Goal: Transaction & Acquisition: Purchase product/service

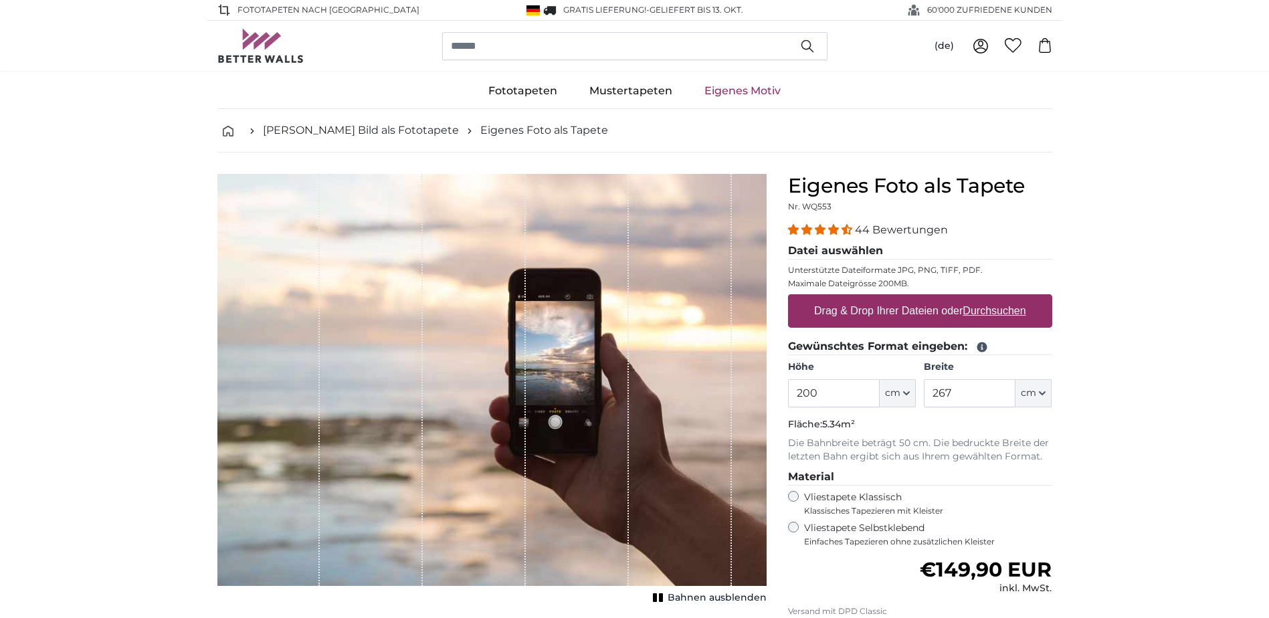
drag, startPoint x: 815, startPoint y: 397, endPoint x: 769, endPoint y: 399, distance: 46.2
click at [769, 399] on product-detail "Abbrechen Bild zuschneiden Bahnen ausblenden Eigenes Foto als Tapete Nr. WQ553 …" at bounding box center [635, 465] width 856 height 624
type input "365"
drag, startPoint x: 935, startPoint y: 394, endPoint x: 903, endPoint y: 399, distance: 32.5
click at [907, 398] on div "Höhe 365 ft cm Centimeter (cm) Inches (inch) Feet (ft. in.) Breite 267 ft cm Ce…" at bounding box center [920, 384] width 264 height 47
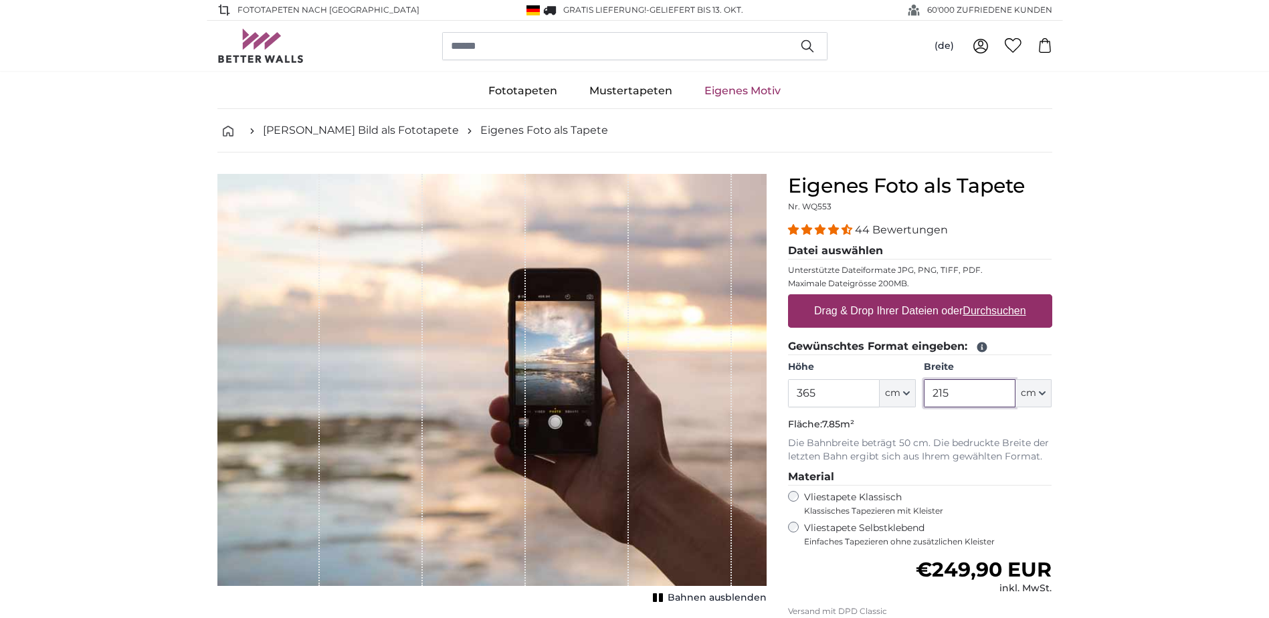
type input "215"
click at [1005, 312] on u "Durchsuchen" at bounding box center [994, 310] width 63 height 11
click at [1005, 298] on input "Drag & Drop Ihrer Dateien oder Durchsuchen" at bounding box center [920, 296] width 264 height 4
type input "**********"
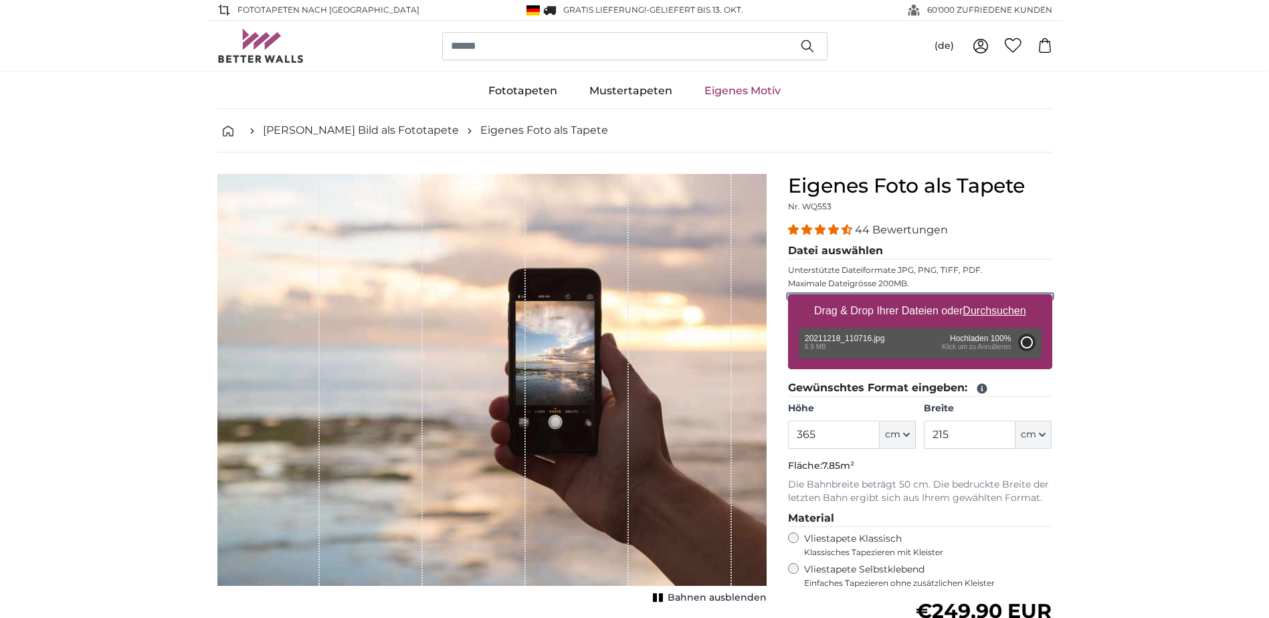
type input "200"
type input "112"
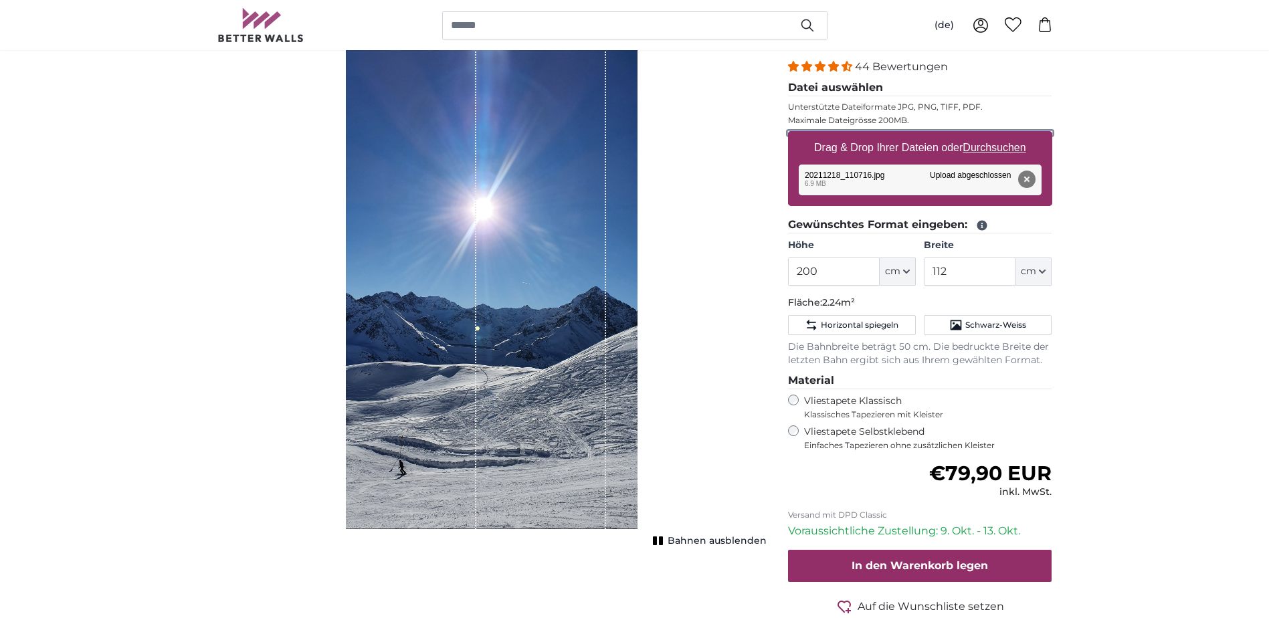
scroll to position [134, 0]
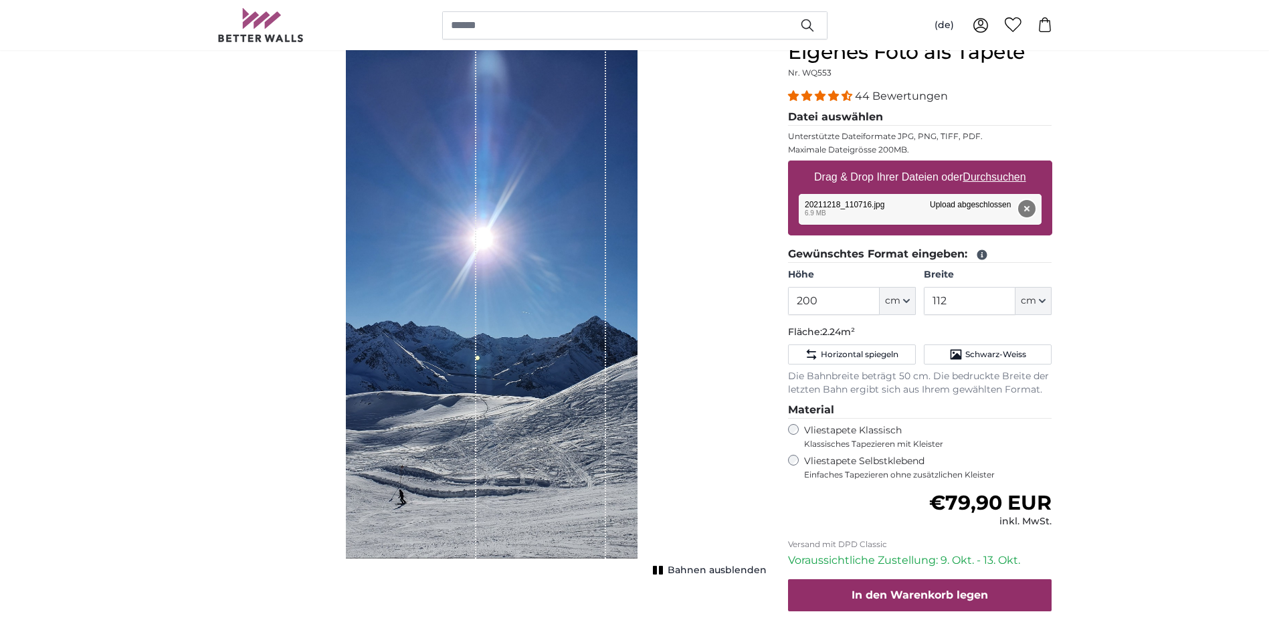
click at [1028, 212] on button "Entfernen" at bounding box center [1026, 208] width 17 height 17
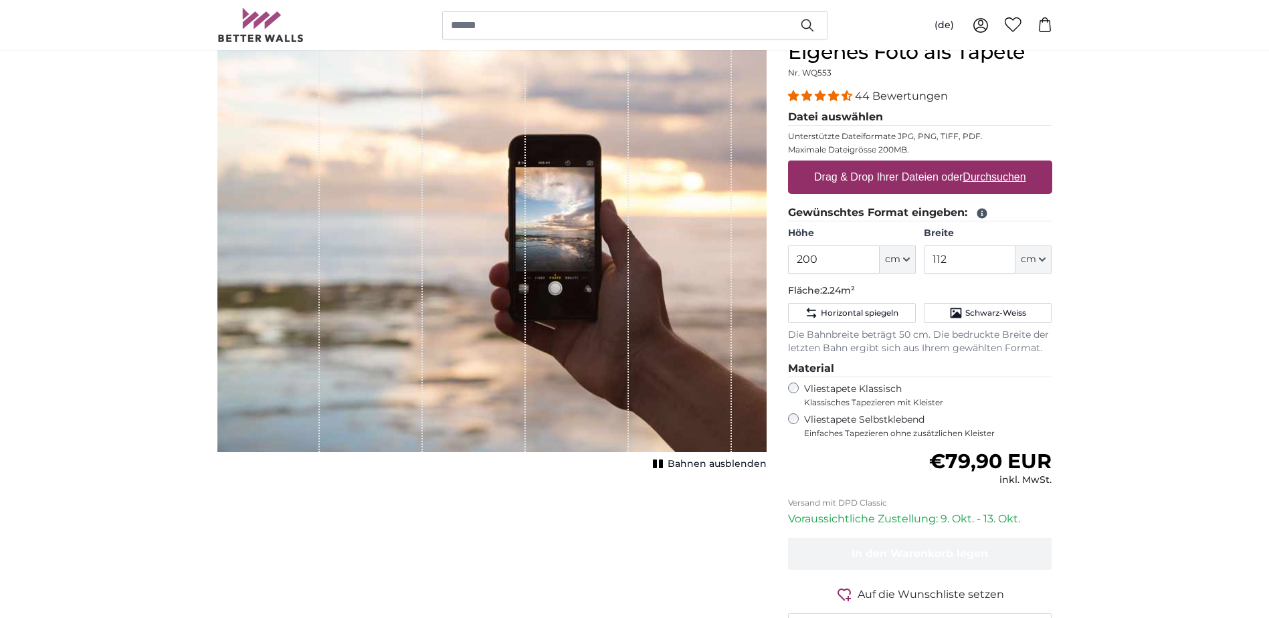
click at [1010, 178] on u "Durchsuchen" at bounding box center [994, 176] width 63 height 11
click at [1010, 165] on input "Drag & Drop Ihrer Dateien oder Durchsuchen" at bounding box center [920, 163] width 264 height 4
type input "**********"
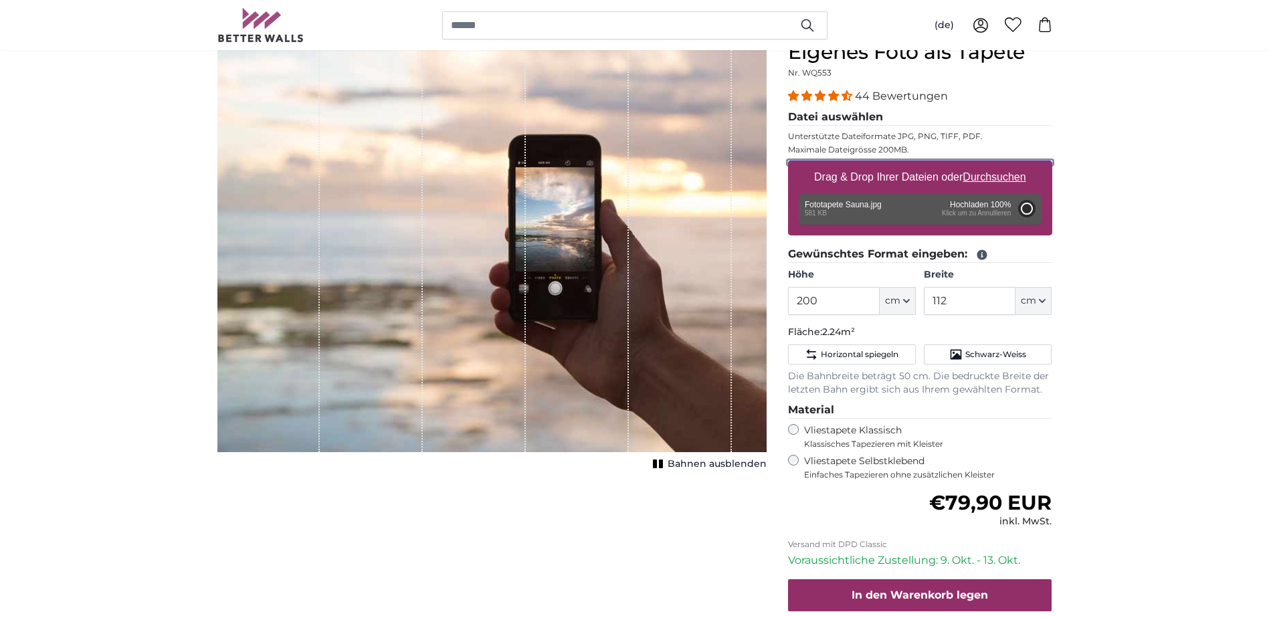
type input "110"
type input "165"
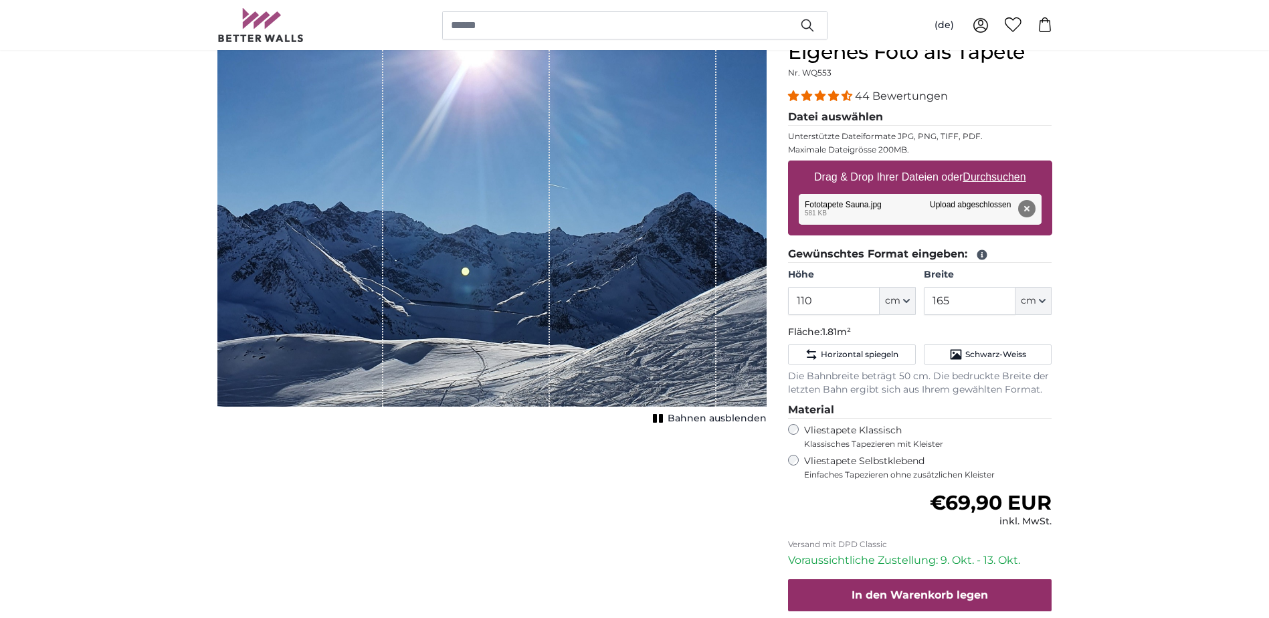
click at [648, 308] on div "1 of 1" at bounding box center [633, 223] width 167 height 367
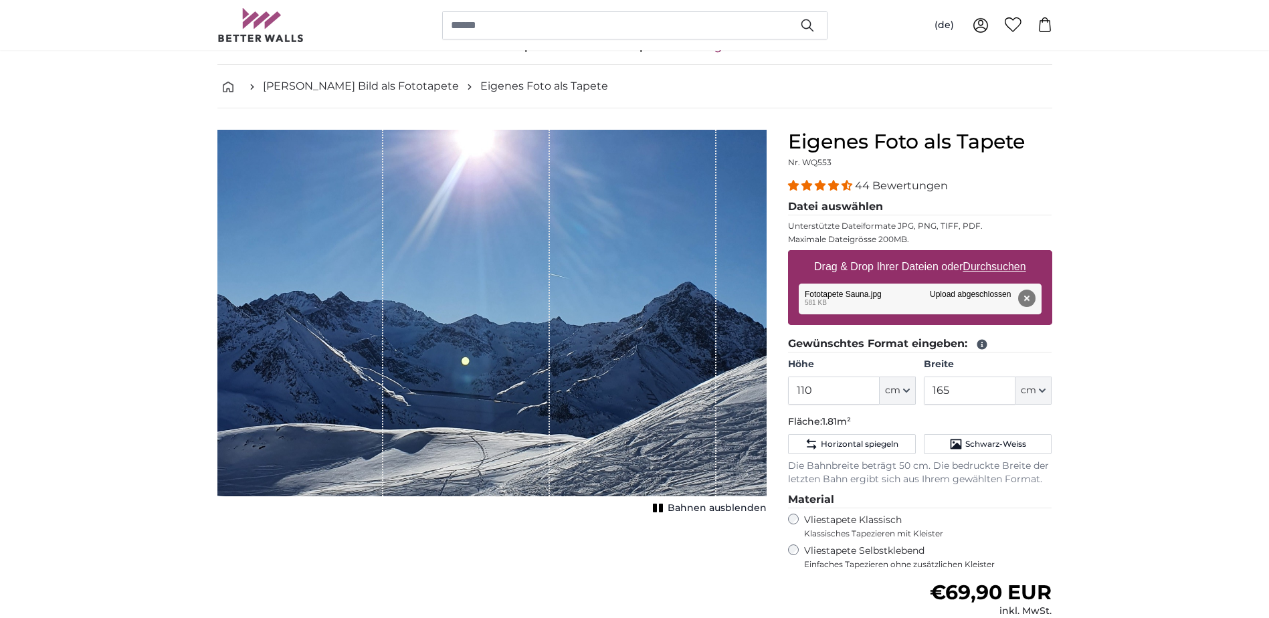
scroll to position [67, 0]
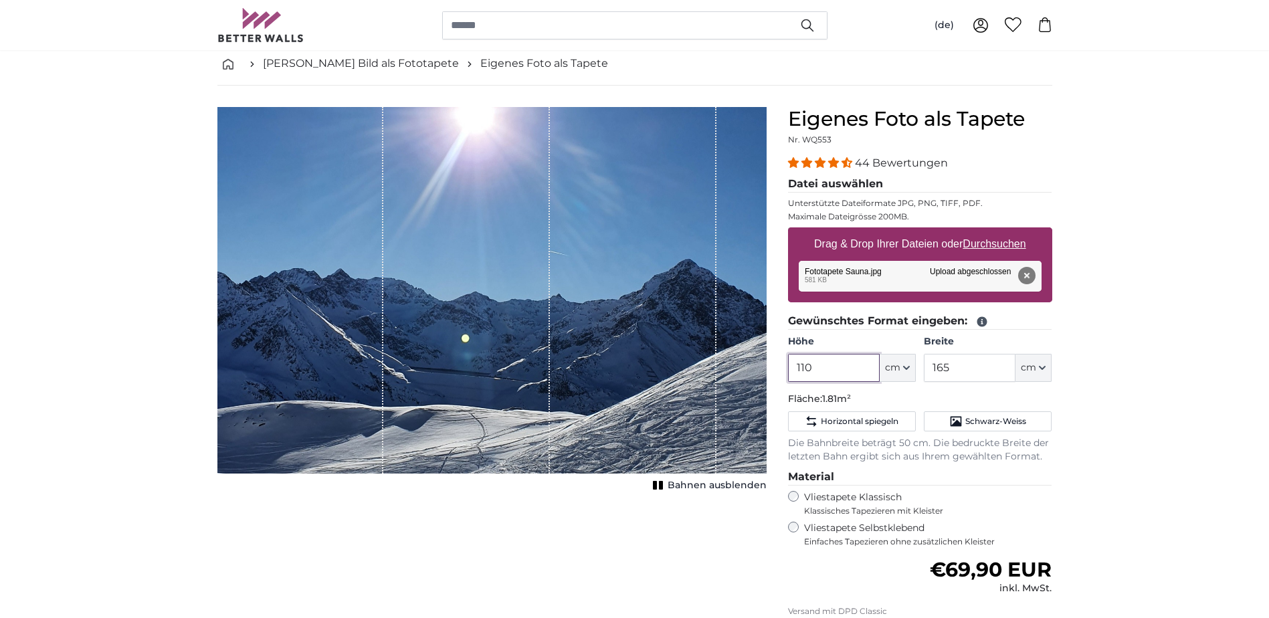
drag, startPoint x: 812, startPoint y: 365, endPoint x: 791, endPoint y: 365, distance: 20.8
click at [791, 365] on input "110" at bounding box center [834, 368] width 92 height 28
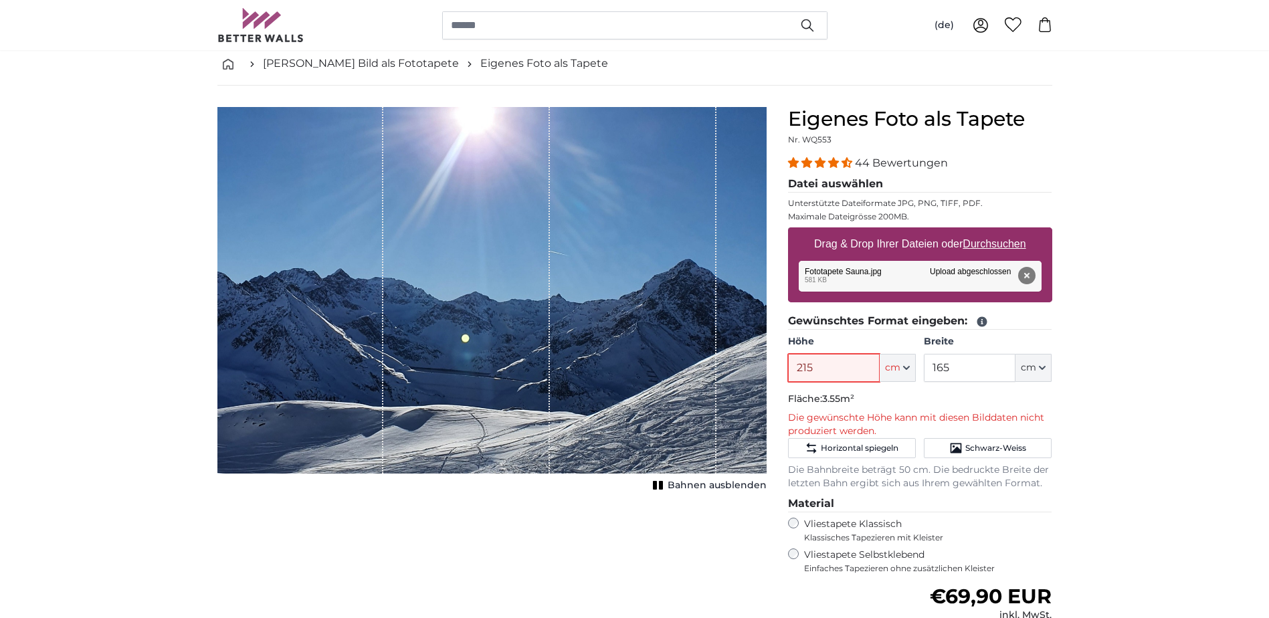
type input "215"
drag, startPoint x: 965, startPoint y: 369, endPoint x: 934, endPoint y: 368, distance: 30.8
click at [934, 368] on input "165" at bounding box center [970, 368] width 92 height 28
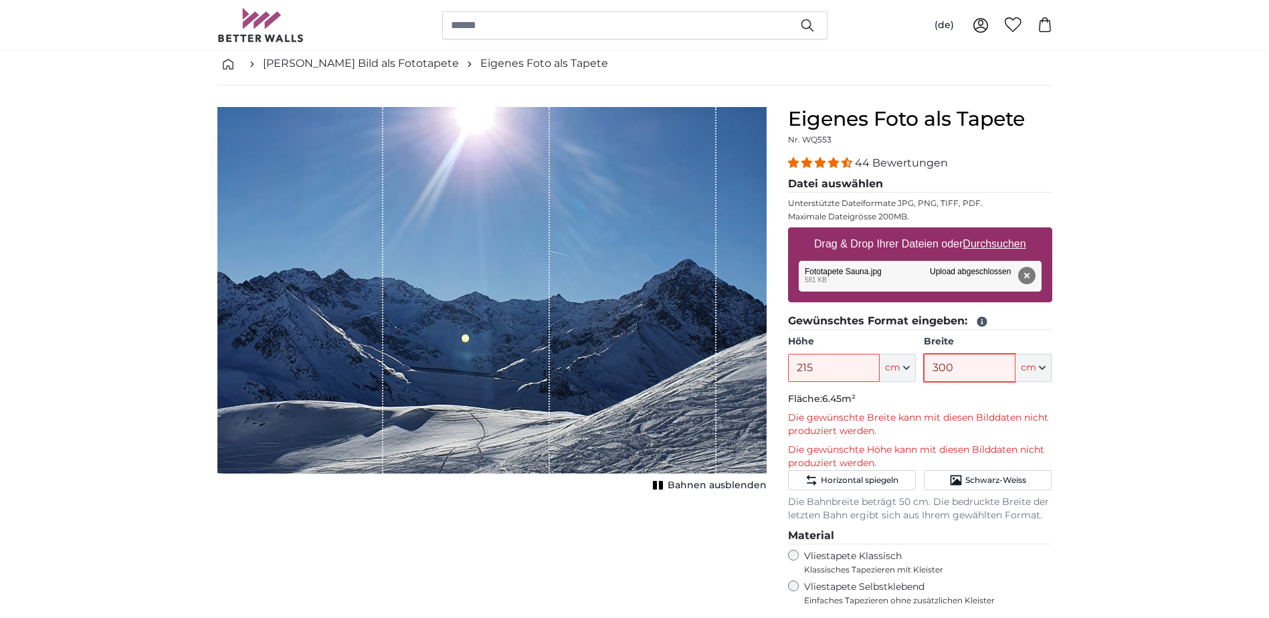
type input "300"
click at [852, 373] on input "215" at bounding box center [834, 368] width 92 height 28
drag, startPoint x: 820, startPoint y: 373, endPoint x: 787, endPoint y: 384, distance: 34.7
click at [764, 379] on product-detail "Abbrechen Bild zuschneiden Bahnen ausblenden Eigenes Foto als Tapete Nr. WQ553 …" at bounding box center [635, 461] width 856 height 750
click at [943, 267] on div "Entfernen Nochmal versuchen Entfernen Hochladen Abbrechen Nochmal versuchen Ent…" at bounding box center [920, 276] width 243 height 31
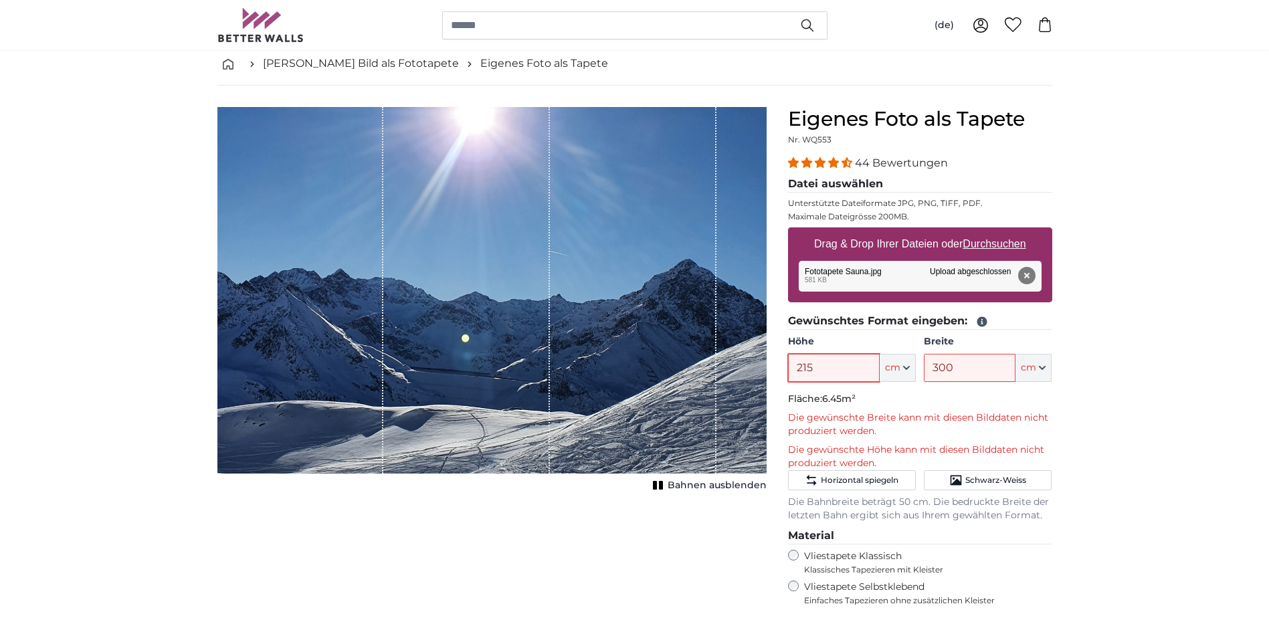
click at [840, 369] on input "215" at bounding box center [834, 368] width 92 height 28
type input "2"
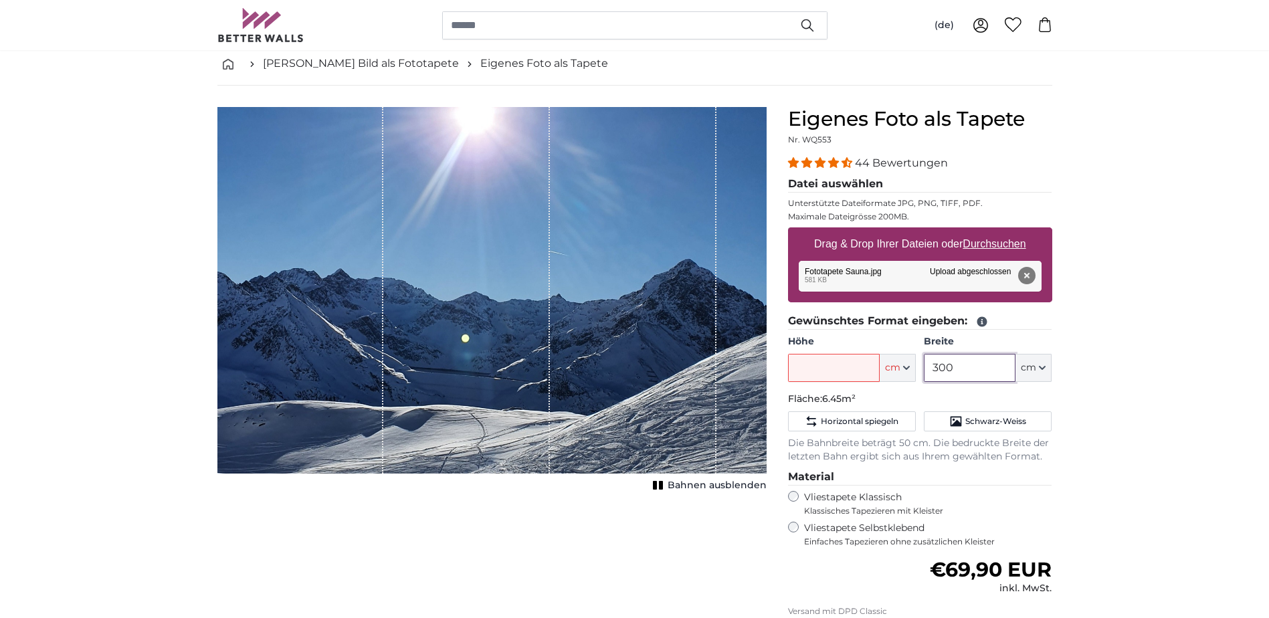
drag, startPoint x: 944, startPoint y: 376, endPoint x: 909, endPoint y: 377, distance: 34.8
click at [909, 377] on div "Höhe ft cm Centimeter (cm) Inches (inch) Feet (ft. in.) Breite 300 ft cm Centim…" at bounding box center [920, 358] width 264 height 47
click at [841, 367] on input "Höhe" at bounding box center [834, 368] width 92 height 28
type input "215"
click at [977, 367] on input "Breite" at bounding box center [970, 368] width 92 height 28
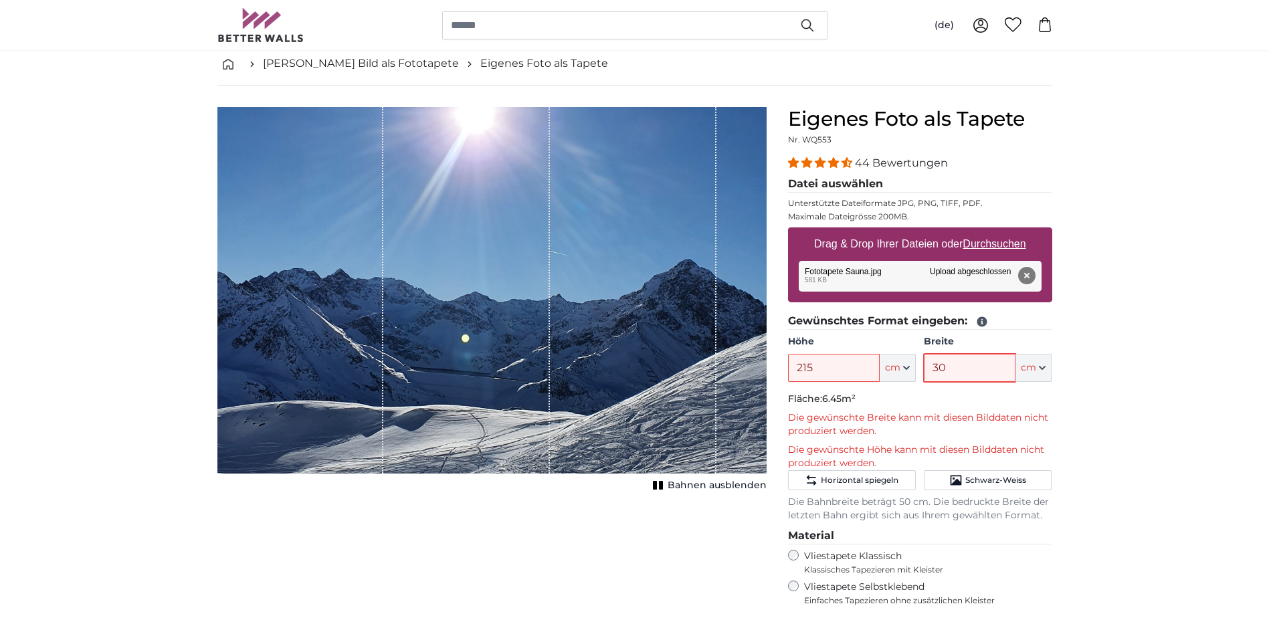
type input "3"
type input "2"
type input "3"
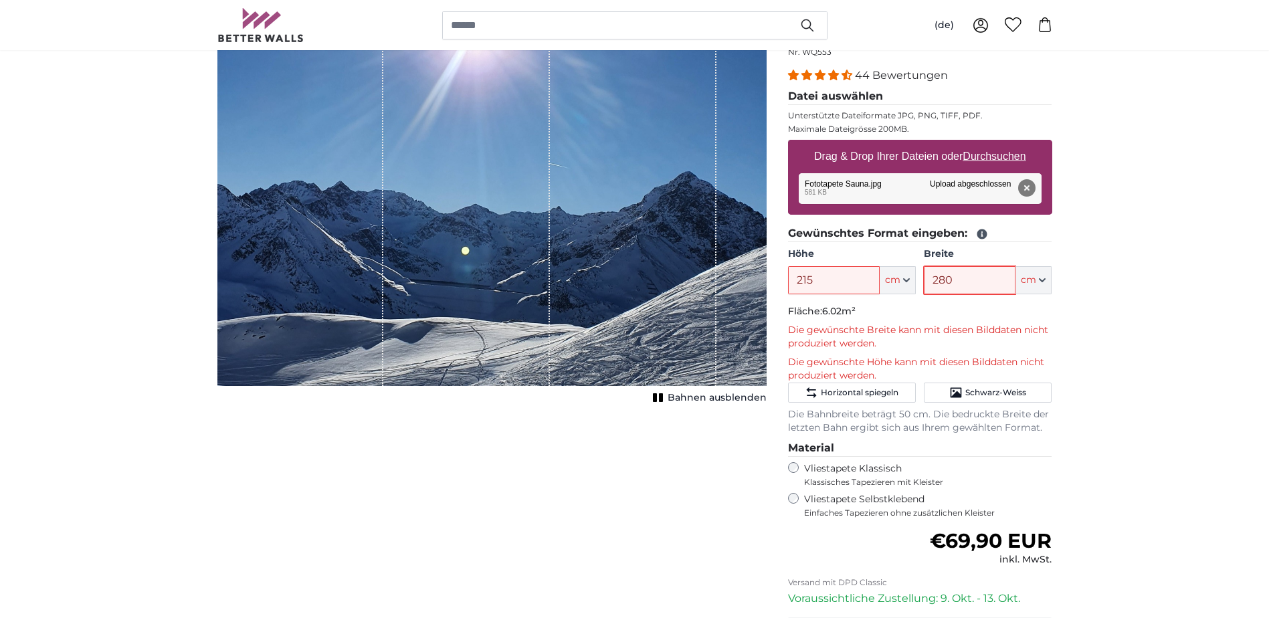
scroll to position [0, 0]
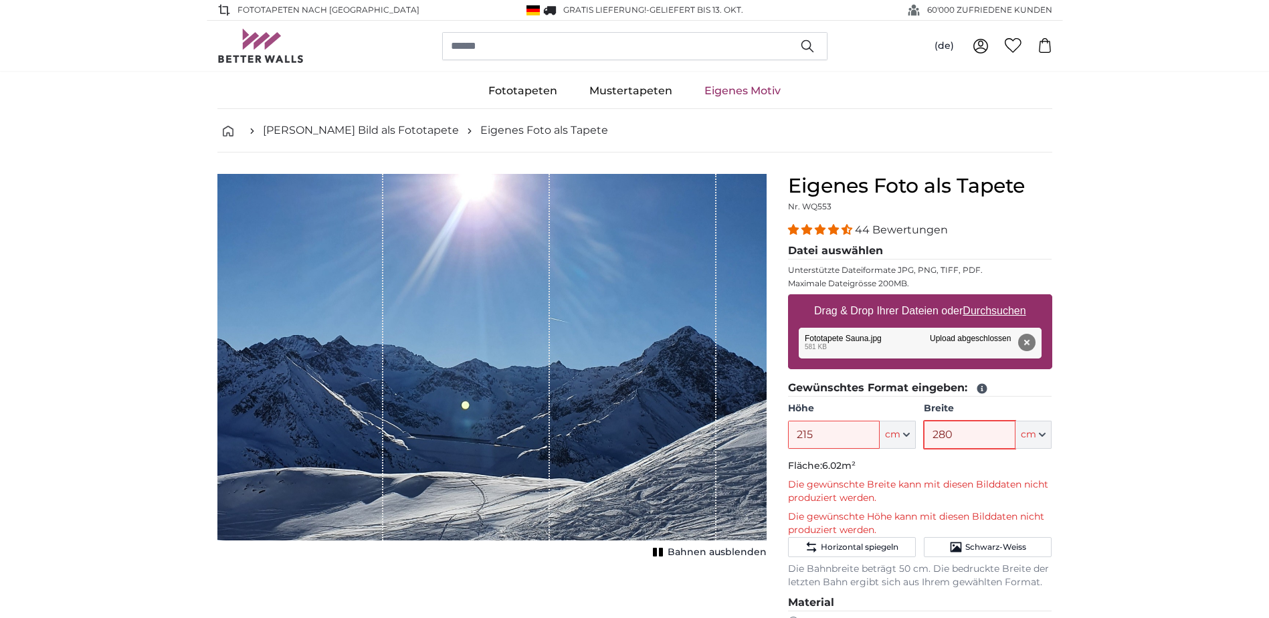
type input "280"
click at [743, 553] on span "Bahnen ausblenden" at bounding box center [717, 552] width 99 height 13
click at [743, 553] on span "Bahnen einblenden" at bounding box center [717, 552] width 98 height 13
